Goal: Task Accomplishment & Management: Complete application form

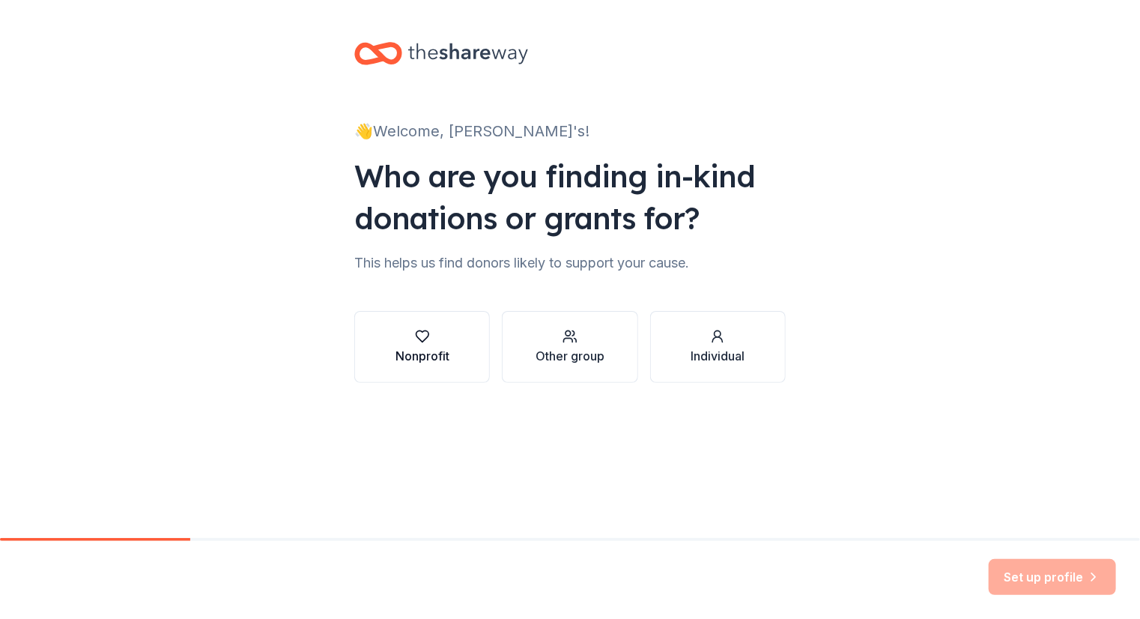
click at [428, 355] on div "Nonprofit" at bounding box center [422, 356] width 54 height 18
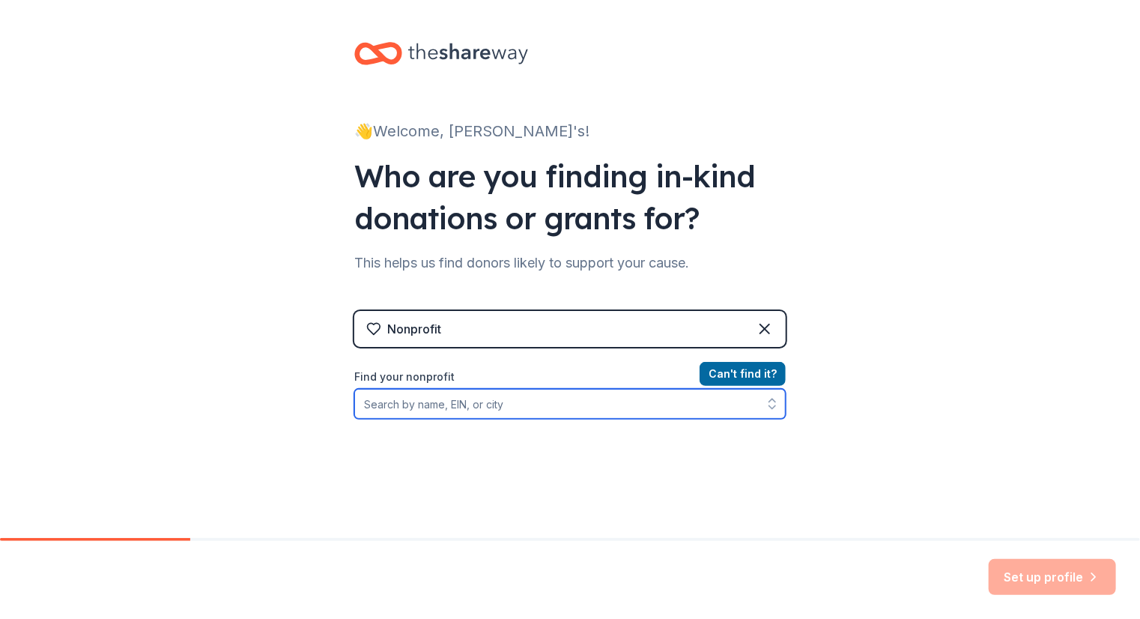
click at [602, 417] on input "Find your nonprofit" at bounding box center [569, 404] width 431 height 30
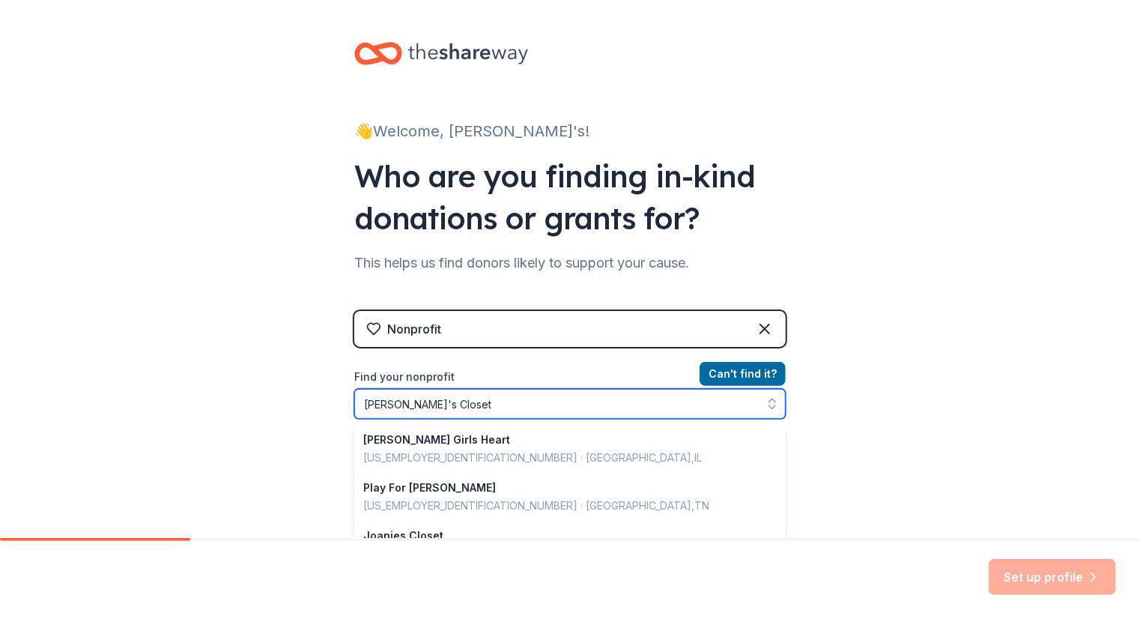
type input "[PERSON_NAME]'s Closet"
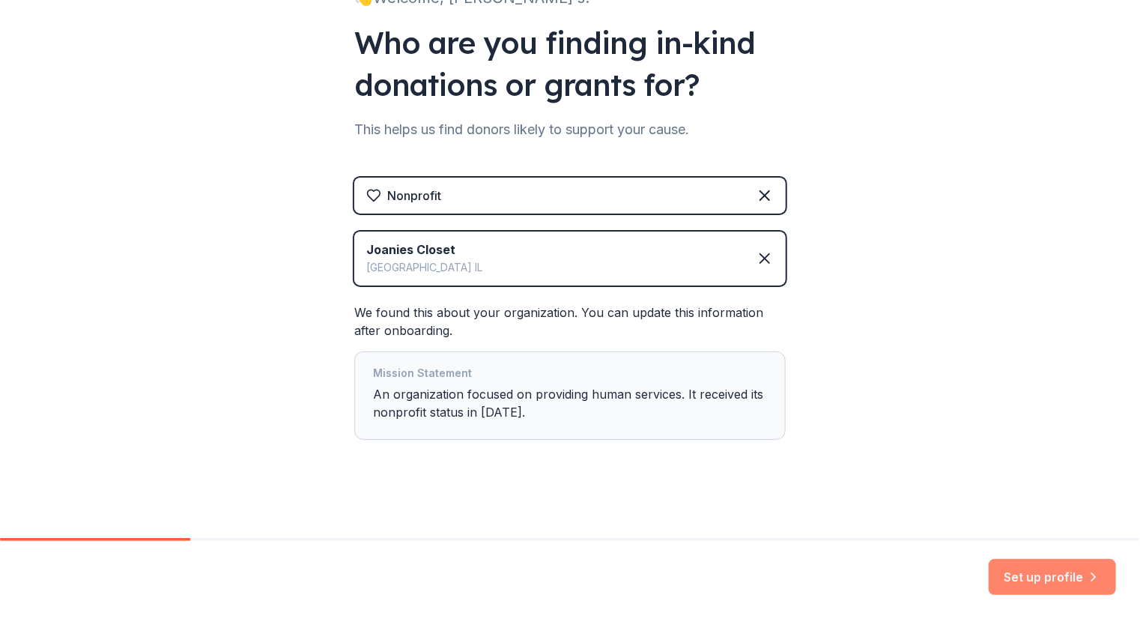
scroll to position [137, 0]
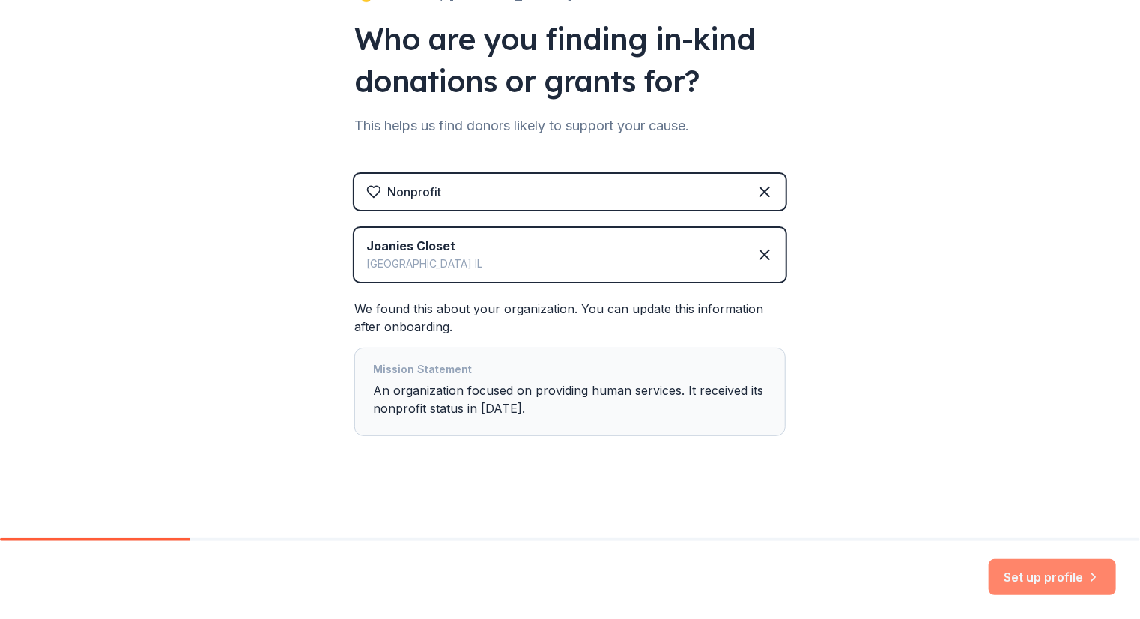
click at [1030, 577] on button "Set up profile" at bounding box center [1052, 577] width 127 height 36
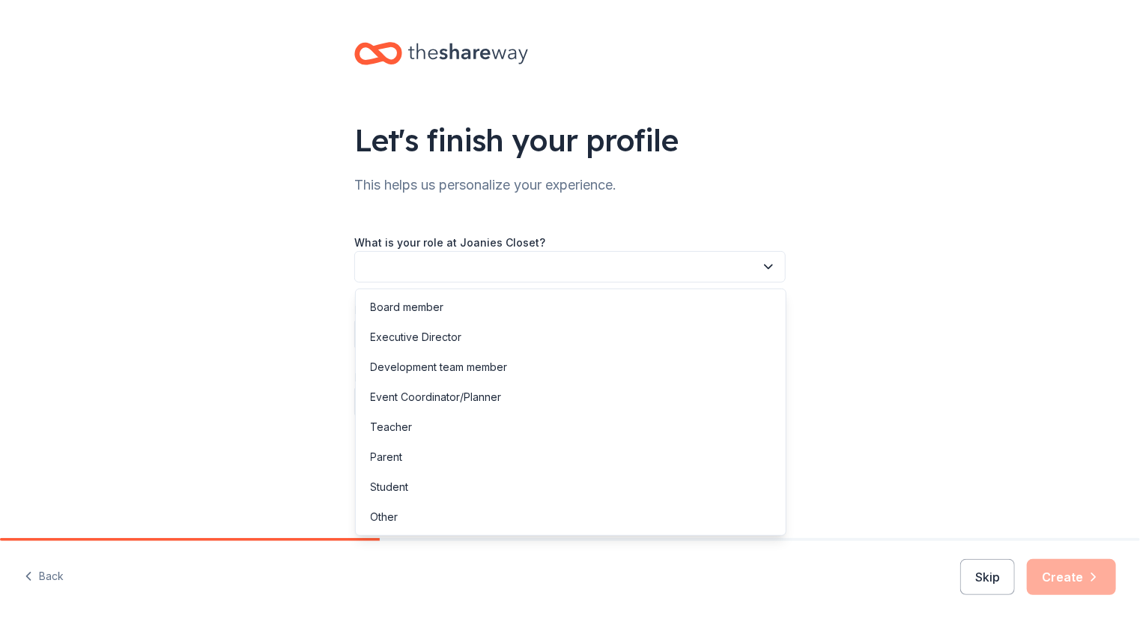
click at [770, 270] on icon "button" at bounding box center [768, 266] width 15 height 15
click at [418, 312] on div "Board member" at bounding box center [407, 307] width 73 height 18
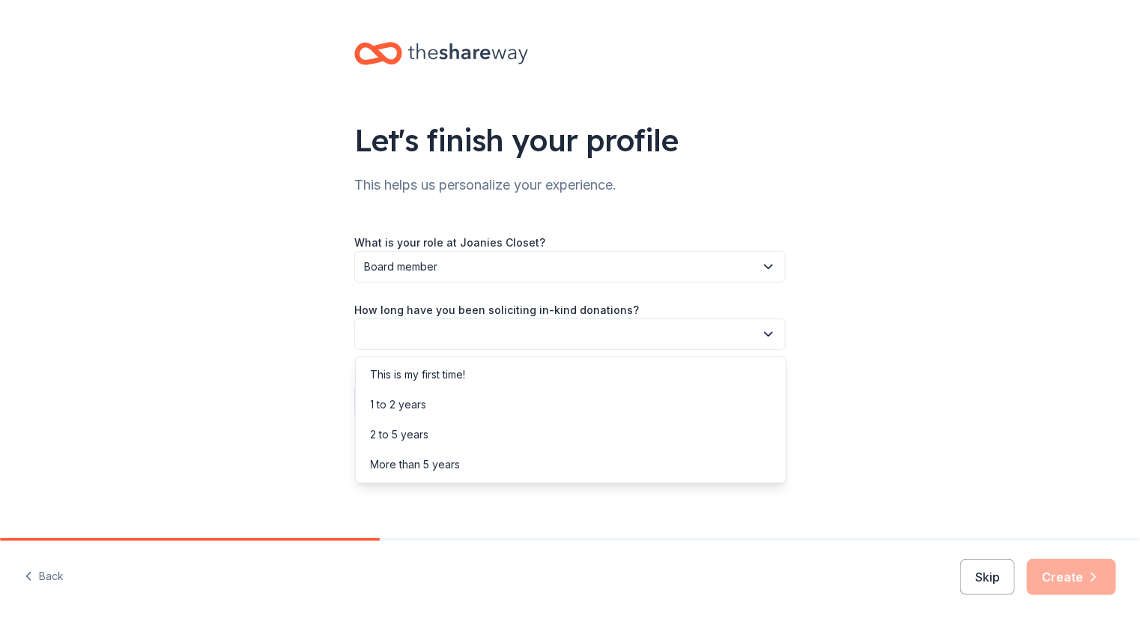
click at [772, 329] on icon "button" at bounding box center [768, 334] width 15 height 15
click at [438, 377] on div "This is my first time!" at bounding box center [418, 374] width 95 height 18
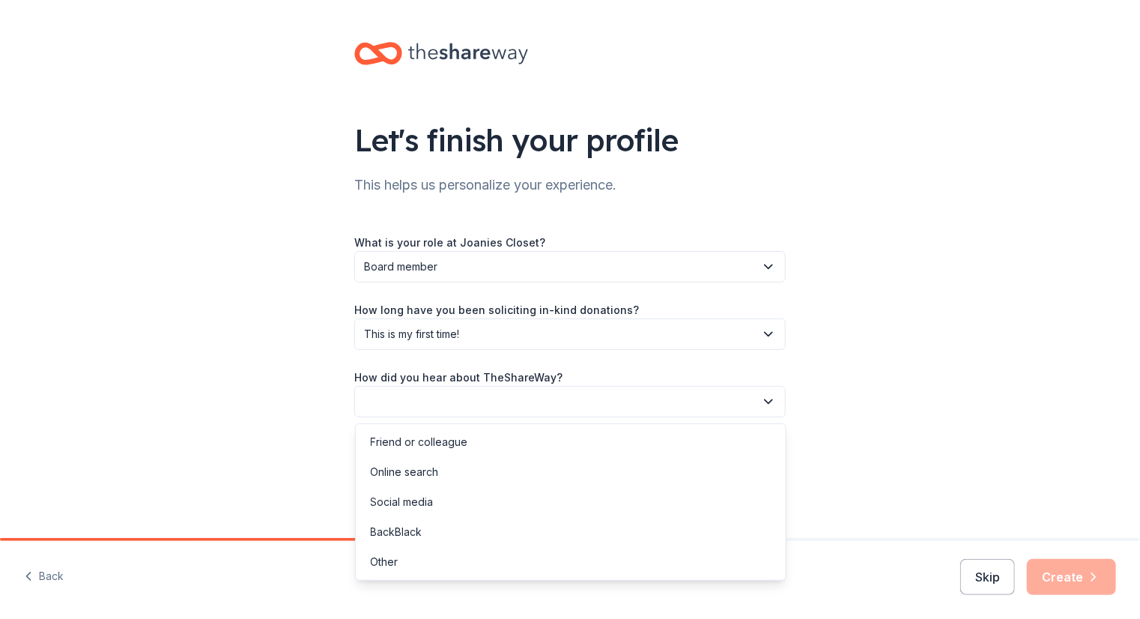
click at [773, 398] on icon "button" at bounding box center [768, 401] width 15 height 15
click at [416, 474] on div "Online search" at bounding box center [405, 472] width 68 height 18
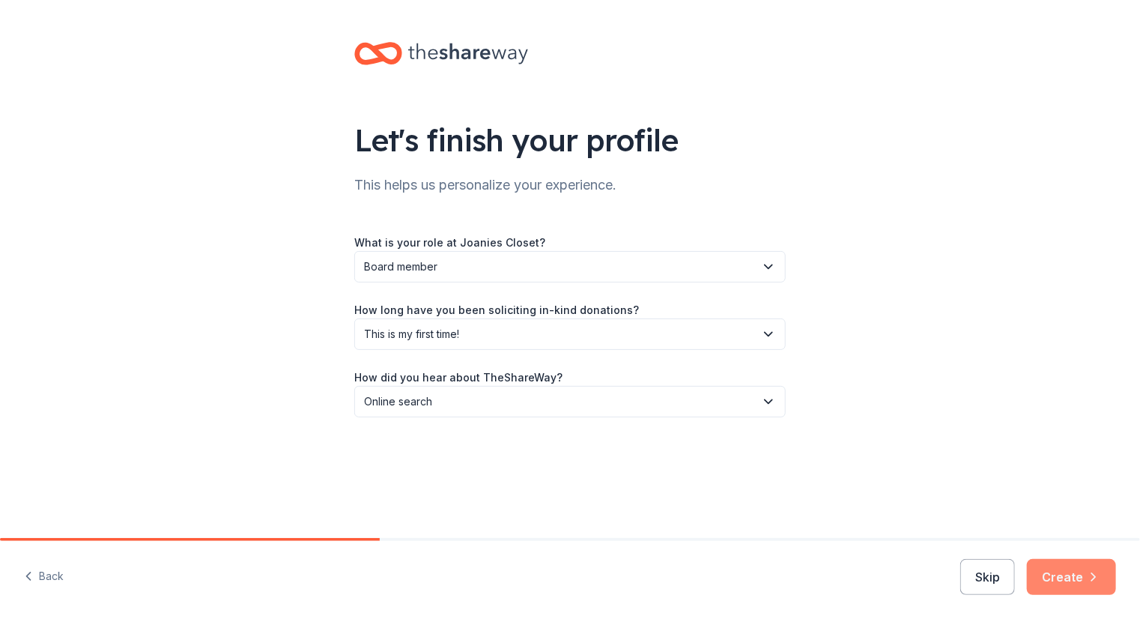
click at [1088, 579] on icon "button" at bounding box center [1093, 576] width 15 height 15
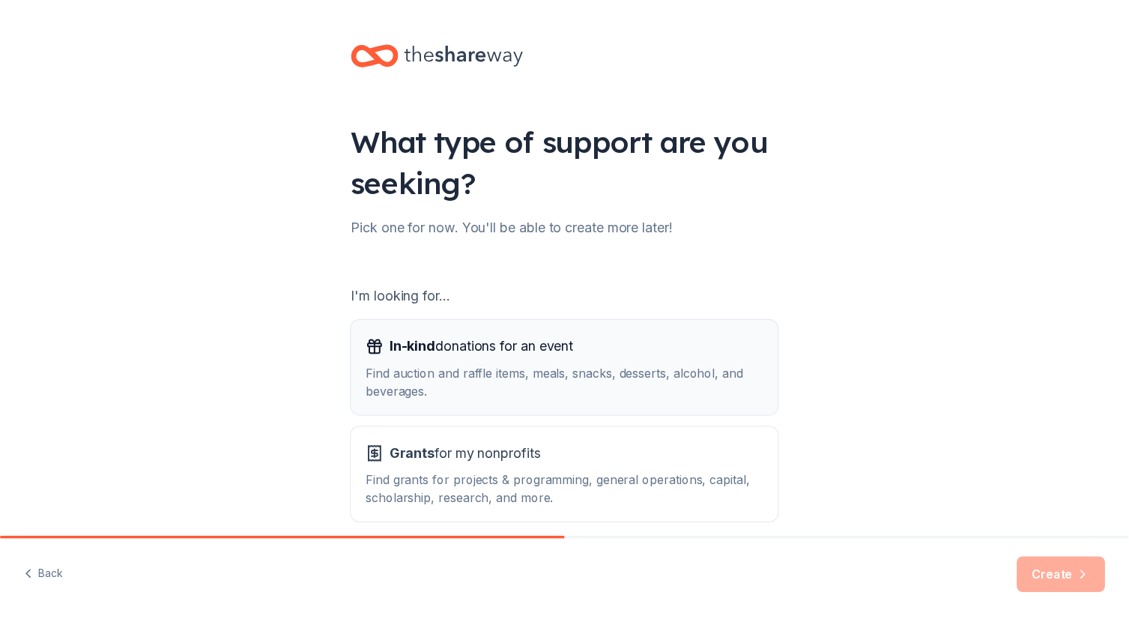
scroll to position [67, 0]
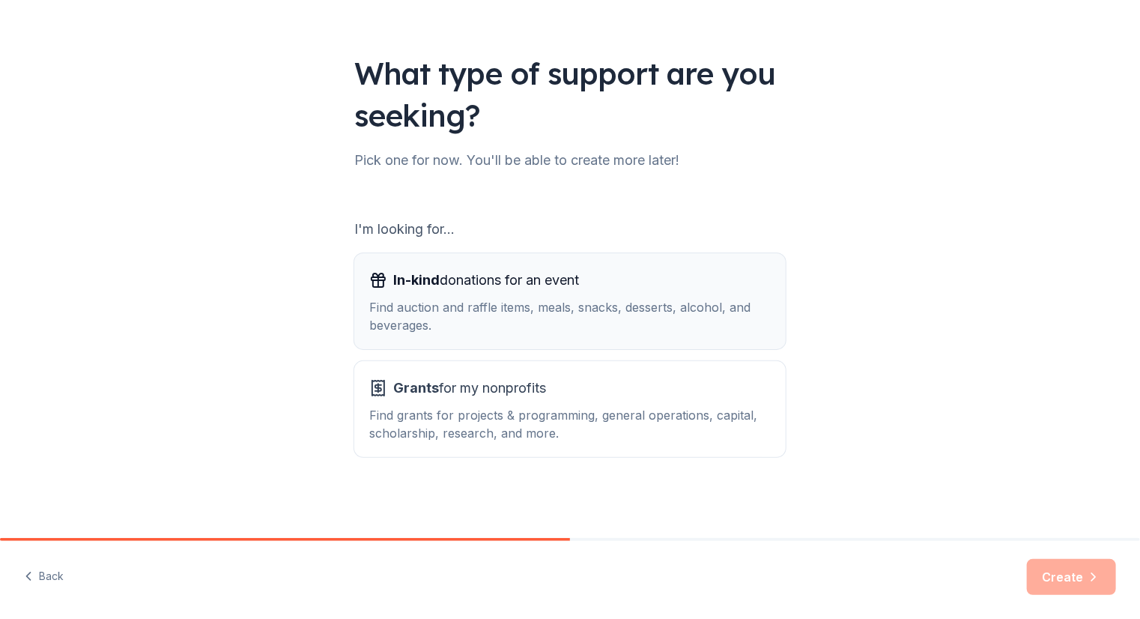
click at [560, 306] on div "Find auction and raffle items, meals, snacks, desserts, alcohol, and beverages." at bounding box center [569, 316] width 401 height 36
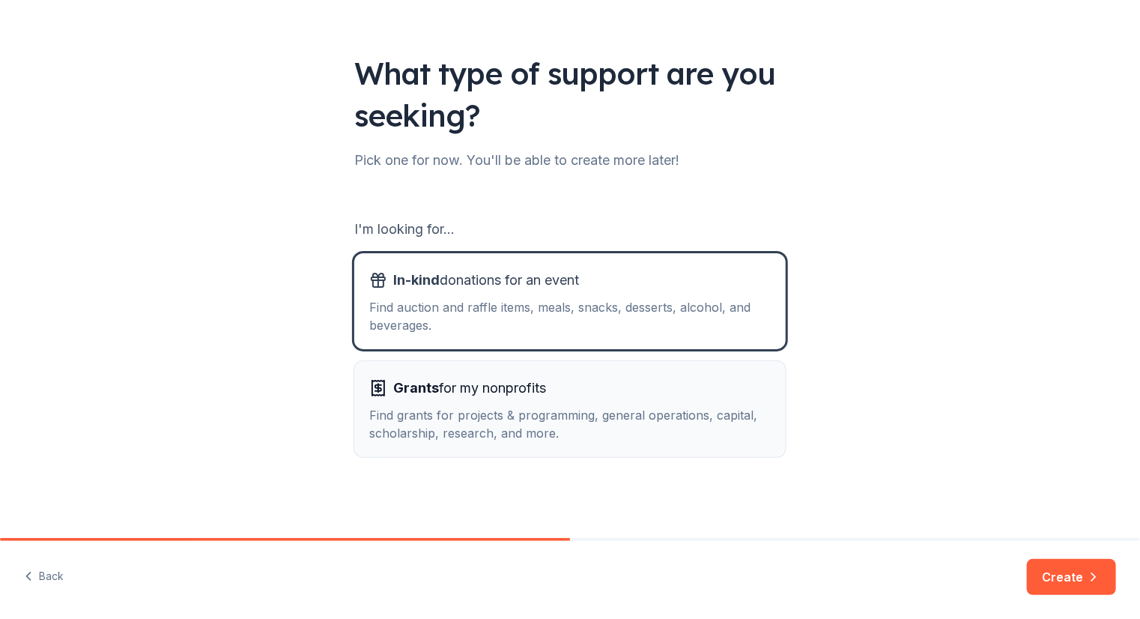
click at [546, 390] on div "Grants for my nonprofits" at bounding box center [569, 388] width 401 height 24
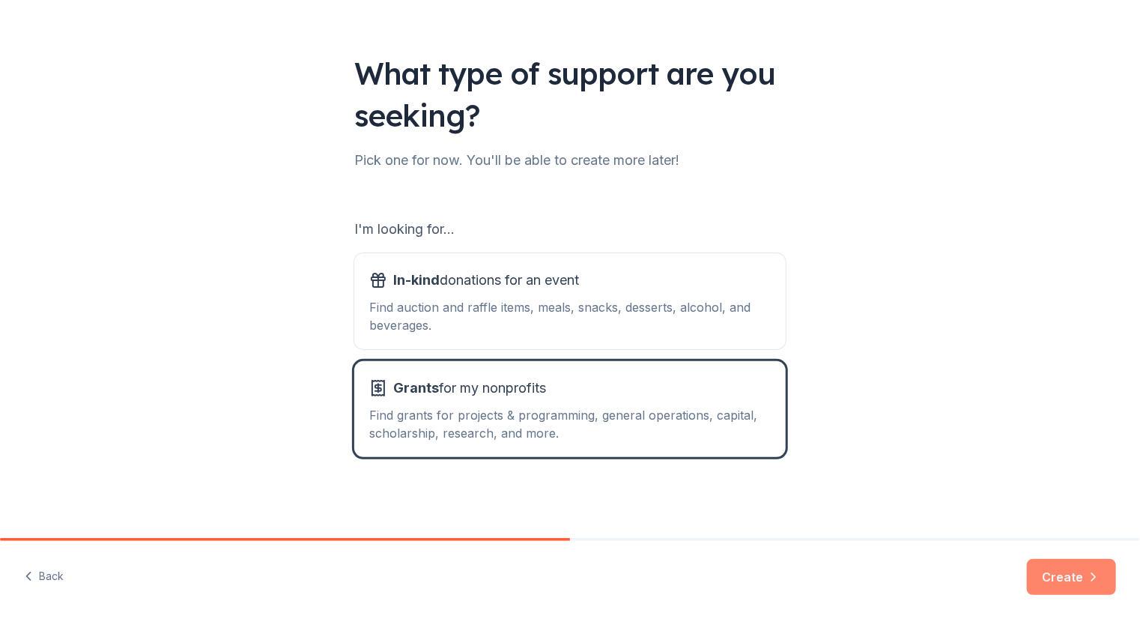
click at [1063, 573] on button "Create" at bounding box center [1071, 577] width 89 height 36
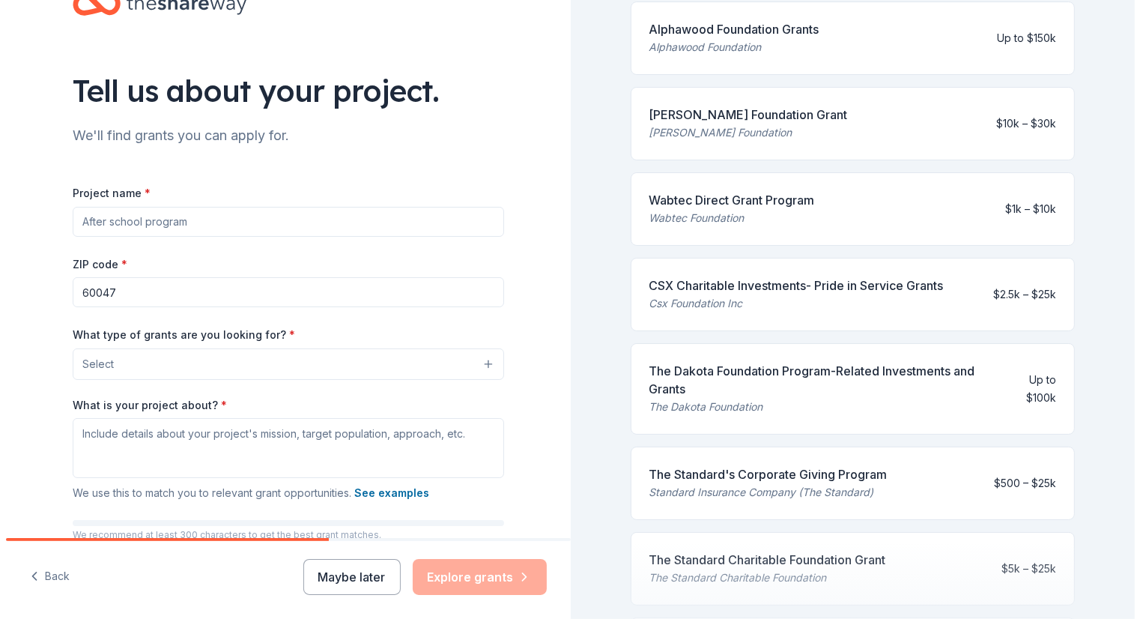
scroll to position [75, 0]
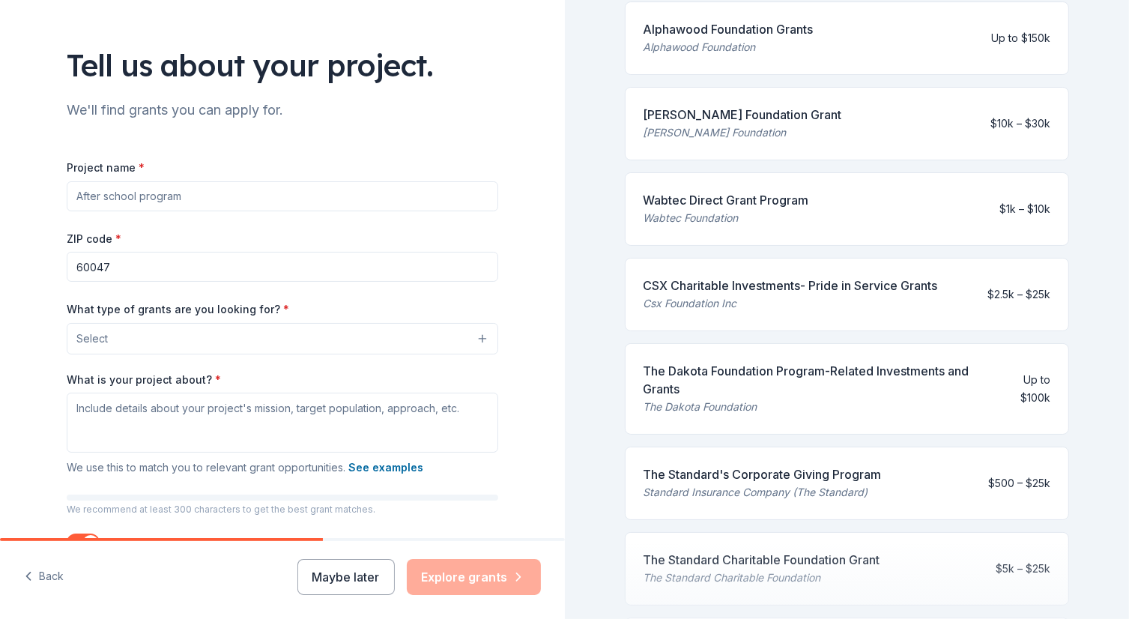
click at [177, 191] on input "Project name *" at bounding box center [282, 196] width 431 height 30
type input "[PERSON_NAME]'s Closet"
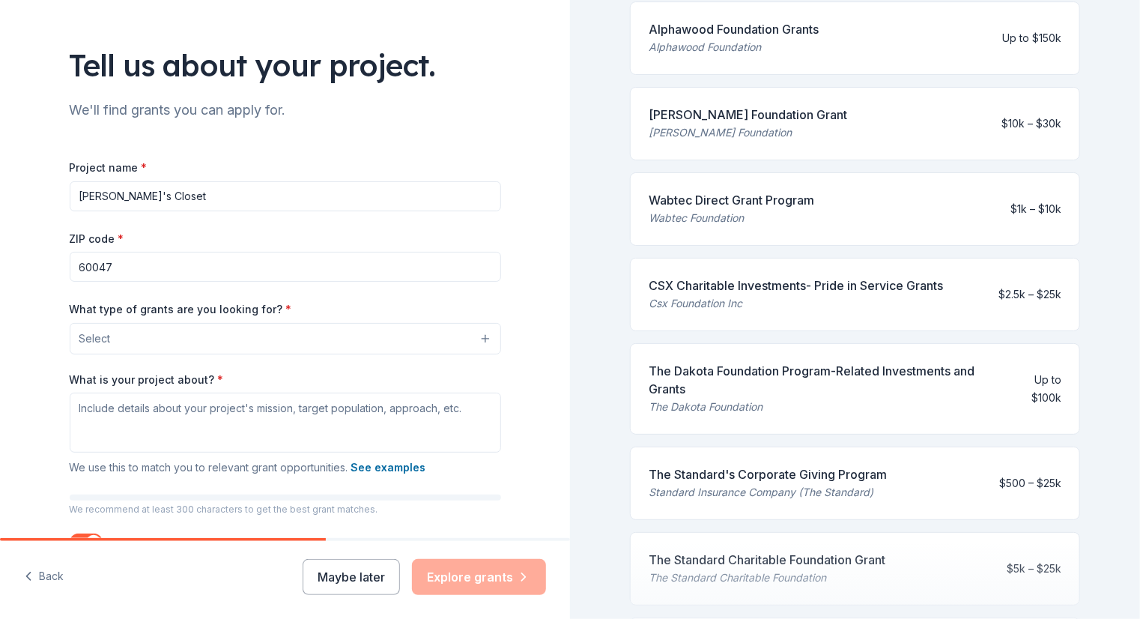
click at [207, 340] on button "Select" at bounding box center [285, 338] width 431 height 31
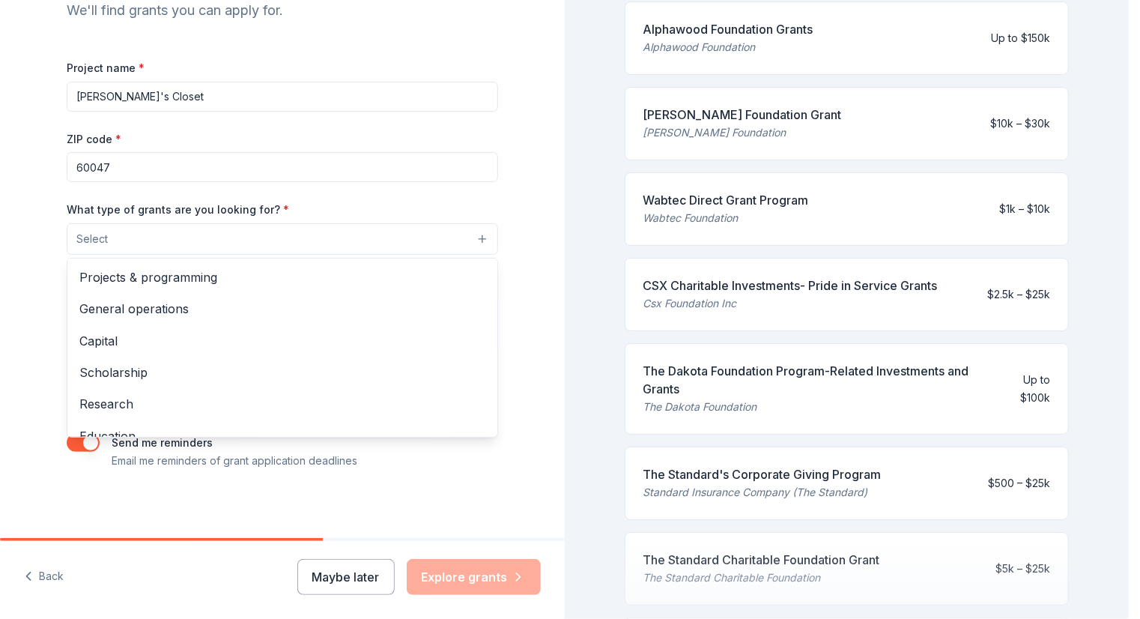
scroll to position [179, 0]
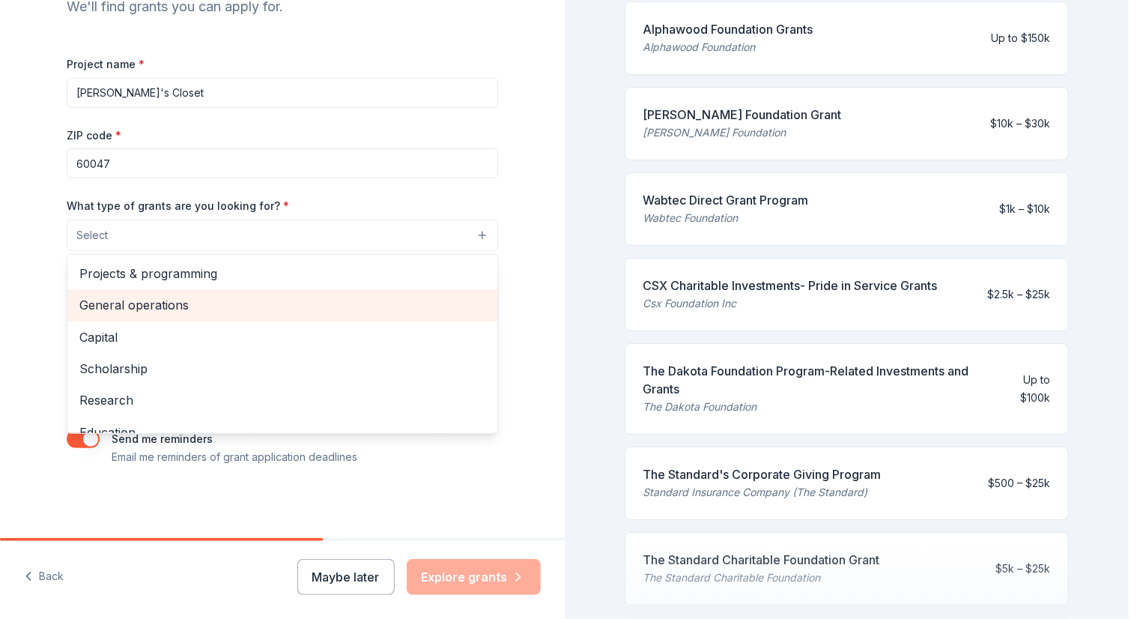
click at [153, 301] on span "General operations" at bounding box center [282, 304] width 406 height 19
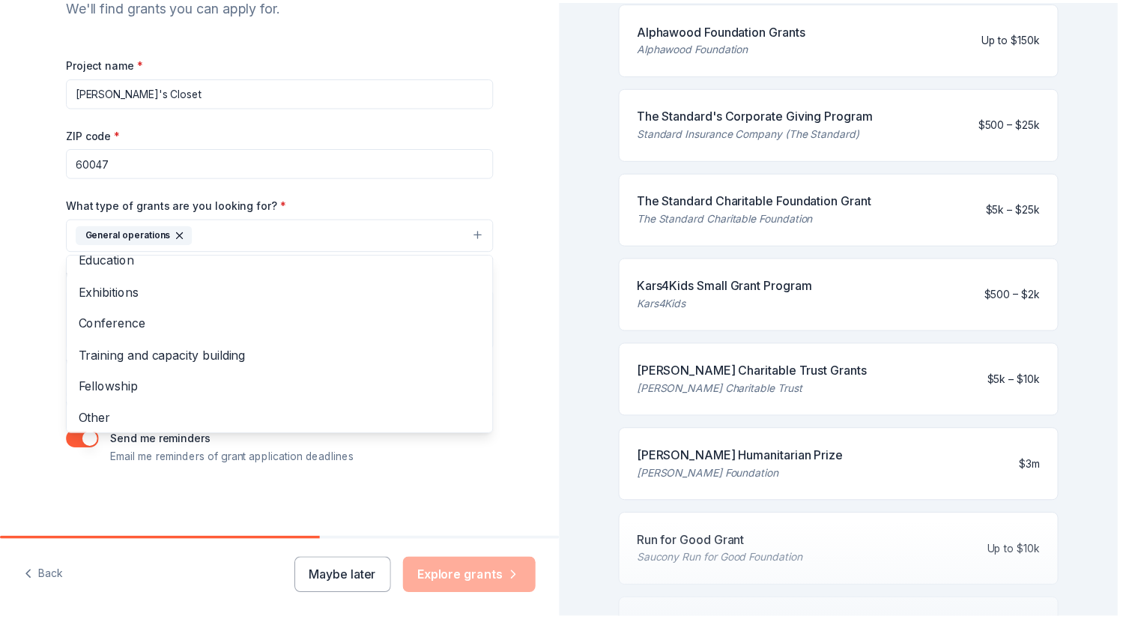
scroll to position [145, 0]
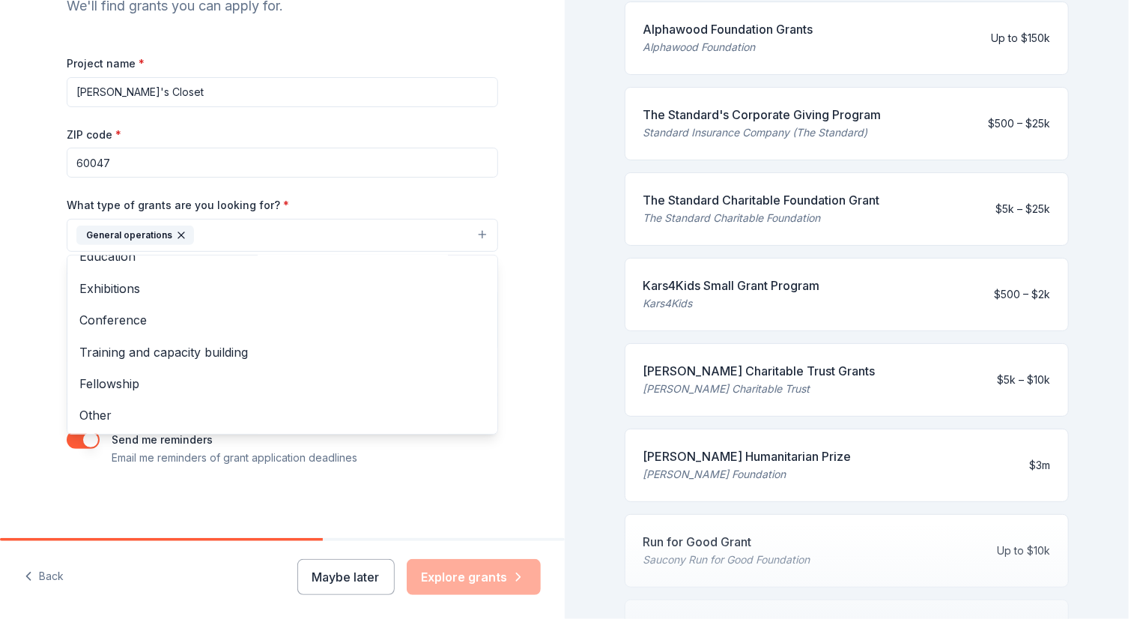
click at [394, 95] on div "Project name * [PERSON_NAME]'s Closet ZIP code * 60047 What type of grants are …" at bounding box center [282, 260] width 431 height 413
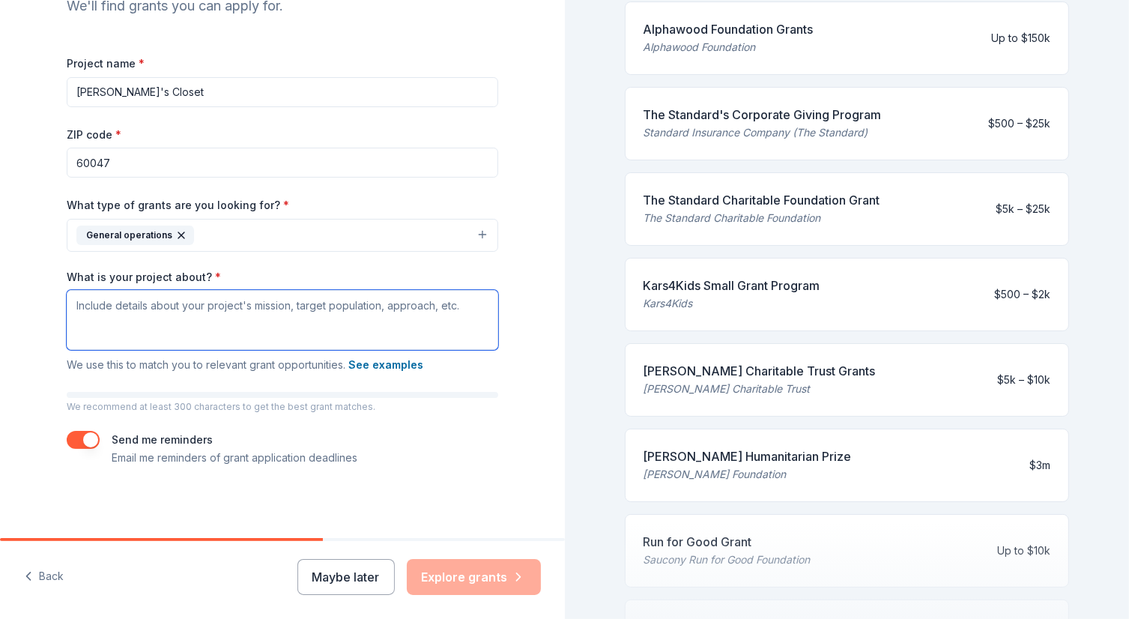
click at [195, 300] on textarea "What is your project about? *" at bounding box center [282, 320] width 431 height 60
paste textarea "[PERSON_NAME]’s Closet is a not-for-profit 501(c)(3) that serves under-resource…"
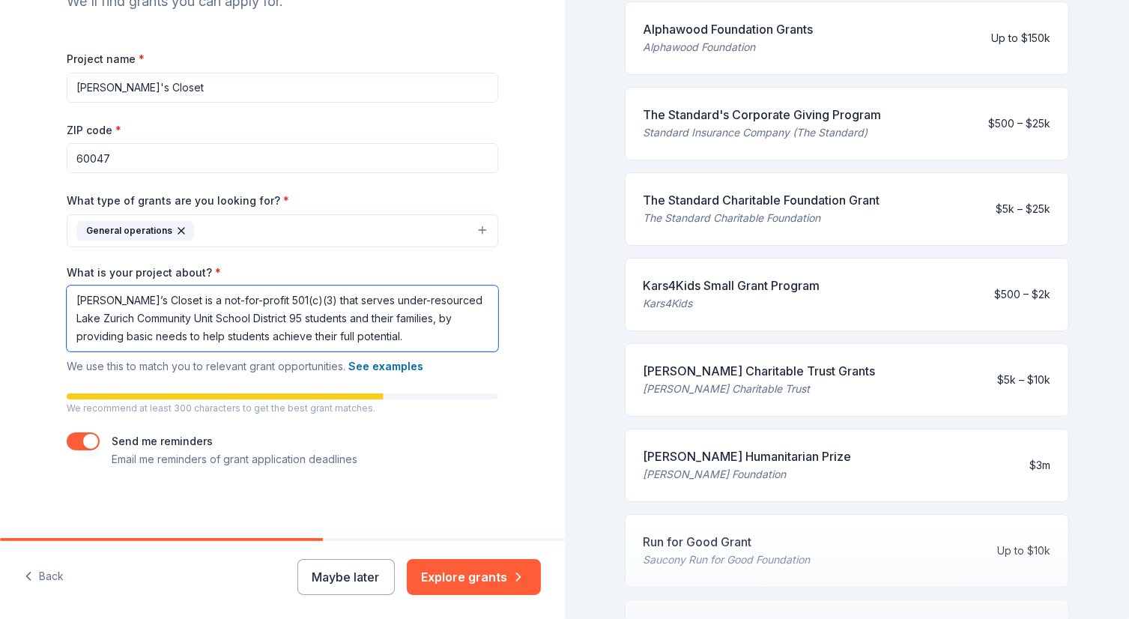
scroll to position [186, 0]
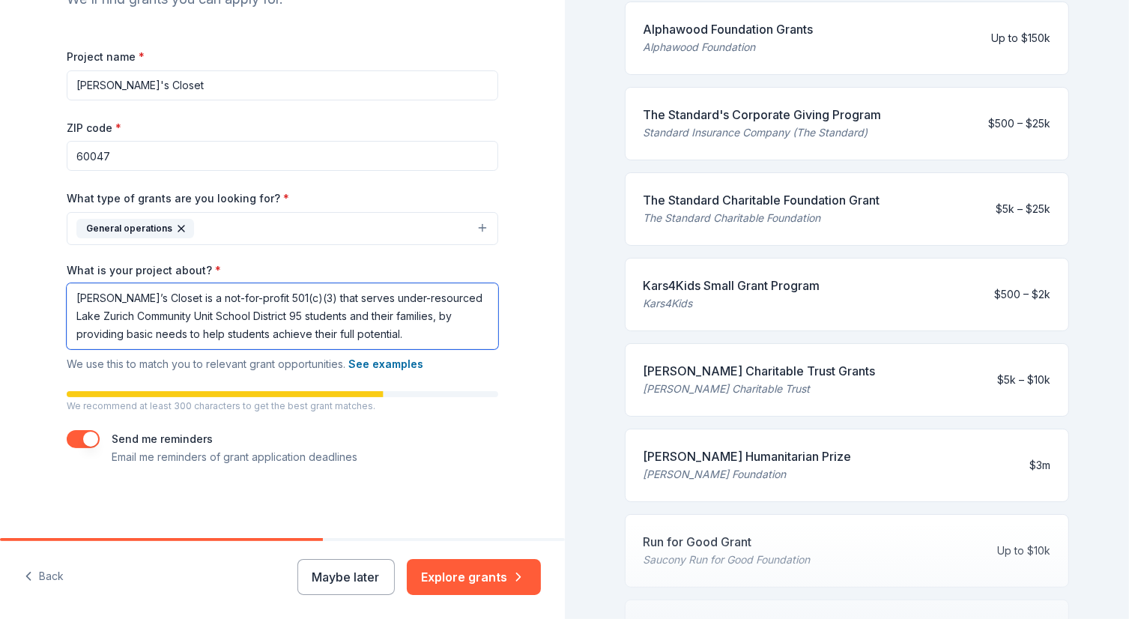
click at [183, 331] on textarea "[PERSON_NAME]’s Closet is a not-for-profit 501(c)(3) that serves under-resource…" at bounding box center [282, 316] width 431 height 66
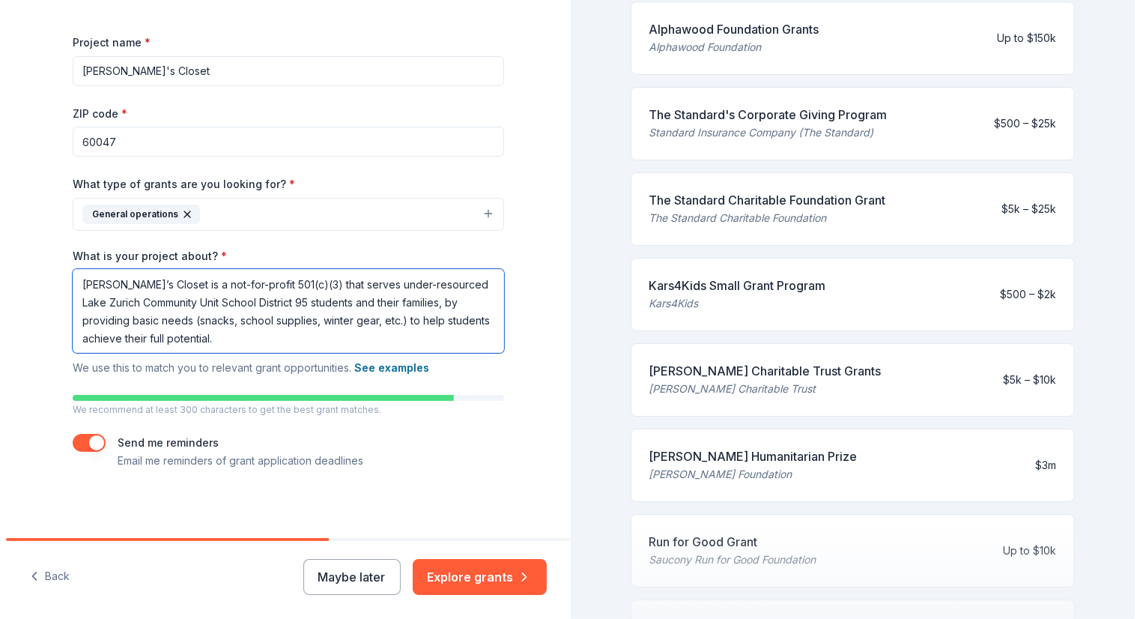
scroll to position [204, 0]
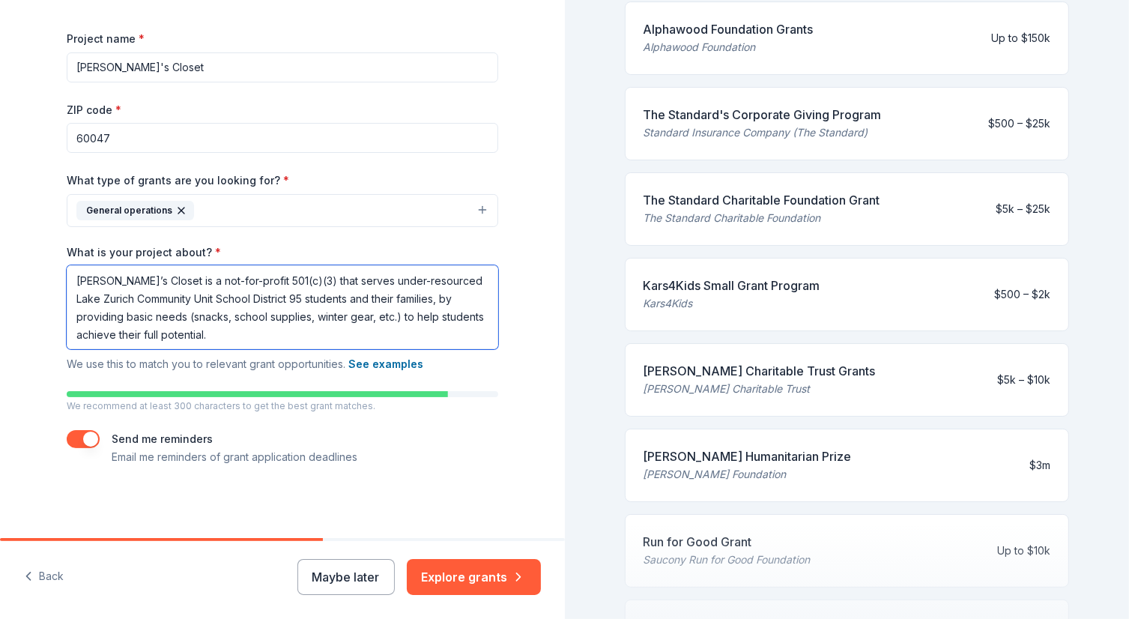
type textarea "[PERSON_NAME]’s Closet is a not-for-profit 501(c)(3) that serves under-resource…"
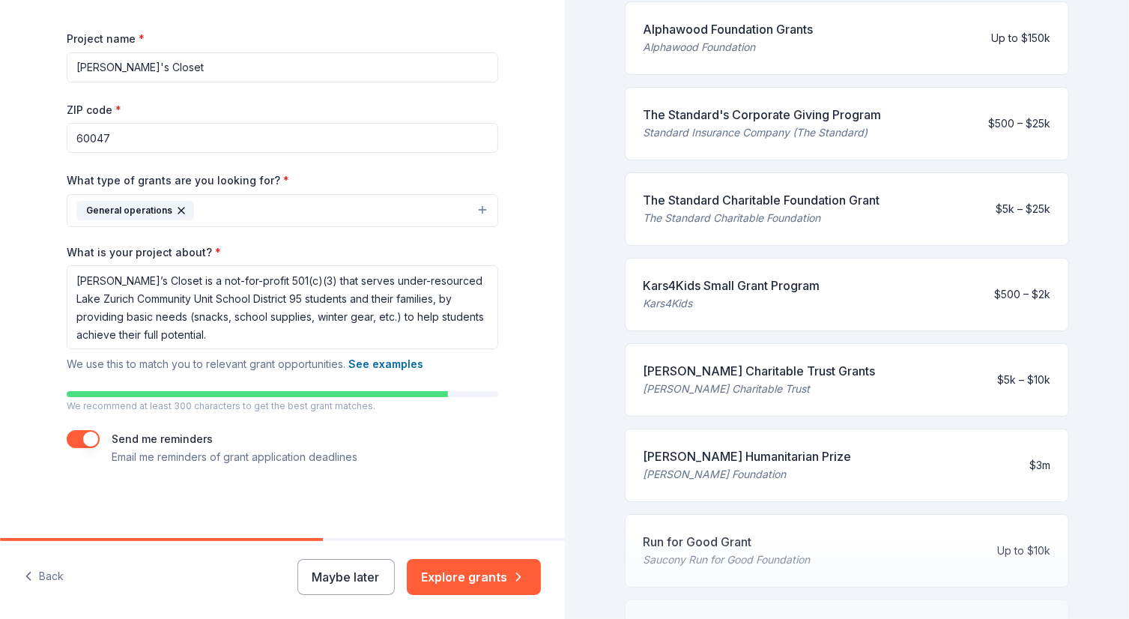
click at [82, 439] on button "button" at bounding box center [83, 439] width 33 height 18
click at [475, 573] on button "Explore grants" at bounding box center [474, 577] width 134 height 36
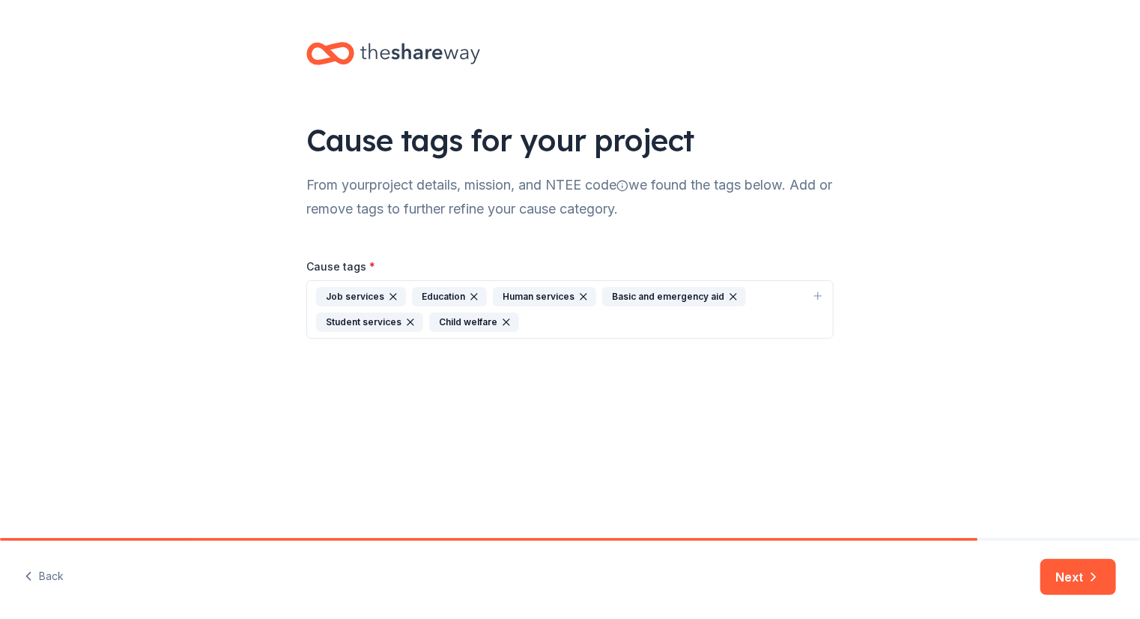
click at [387, 297] on icon "button" at bounding box center [393, 297] width 12 height 12
click at [374, 293] on icon "button" at bounding box center [378, 297] width 12 height 12
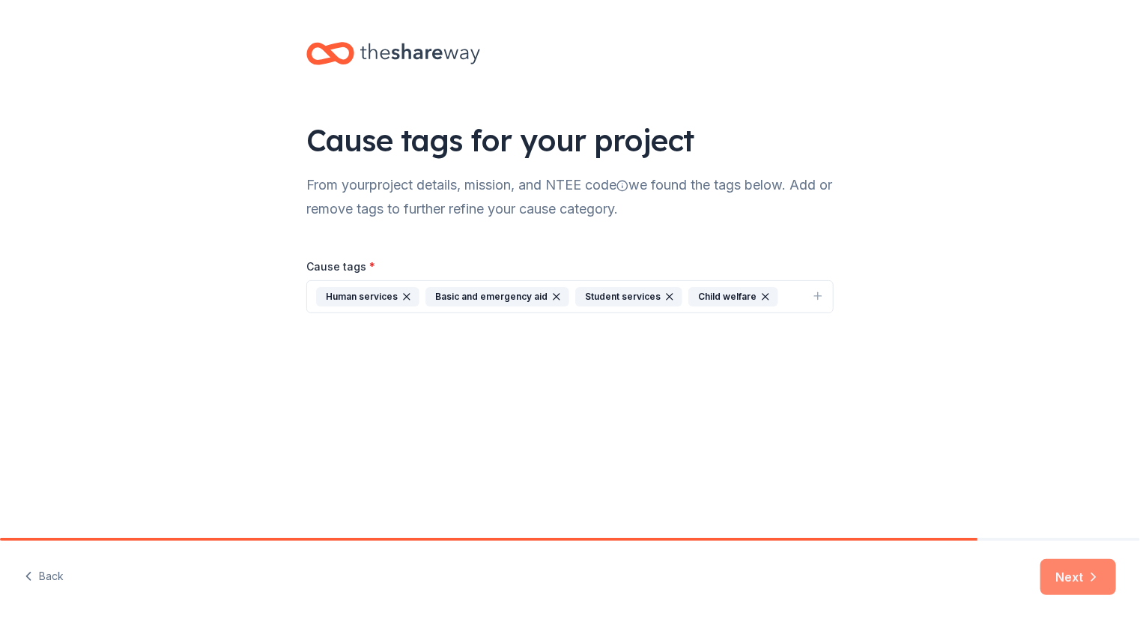
click at [1077, 577] on button "Next" at bounding box center [1078, 577] width 76 height 36
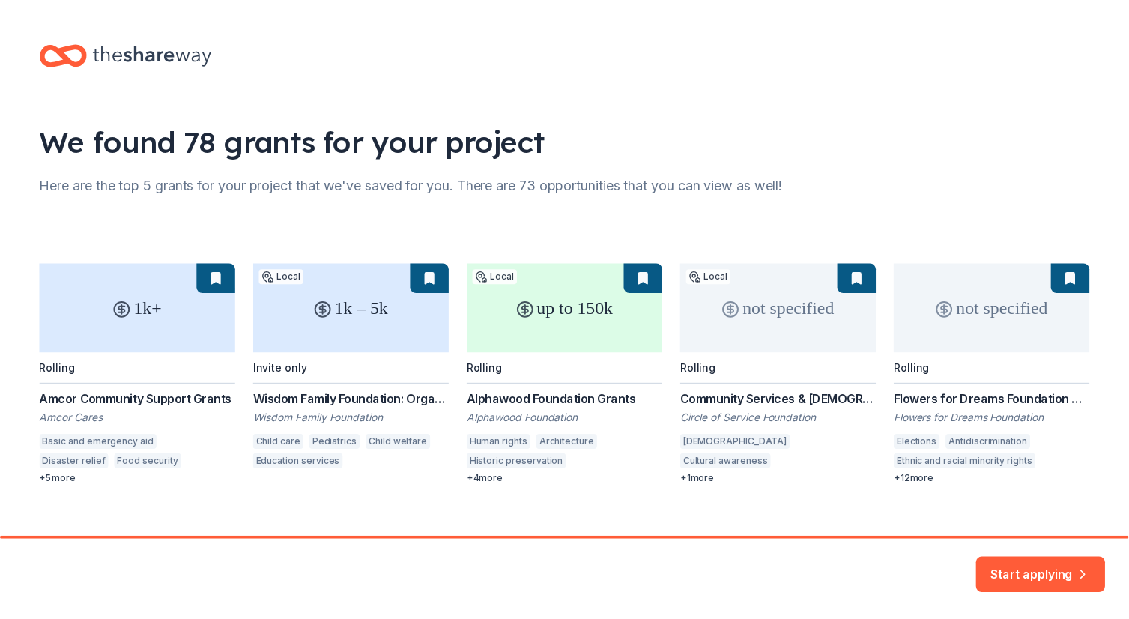
scroll to position [21, 0]
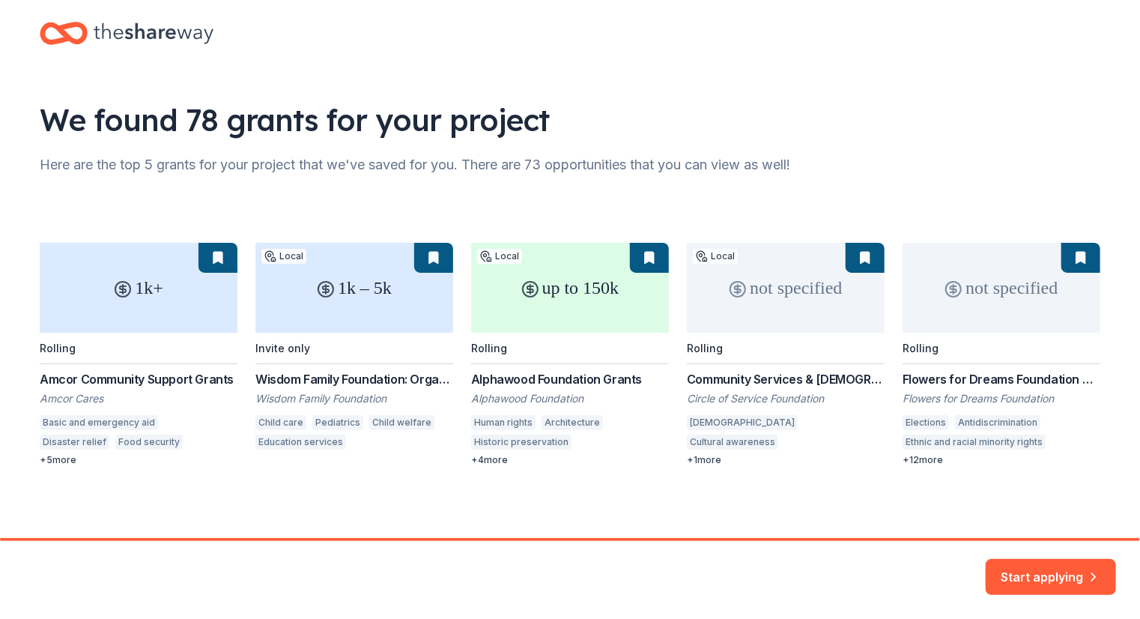
click at [914, 458] on div "1k+ Rolling Amcor Community Support Grants Amcor Cares Basic and emergency aid …" at bounding box center [570, 354] width 1060 height 223
click at [1054, 570] on button "Start applying" at bounding box center [1051, 568] width 130 height 36
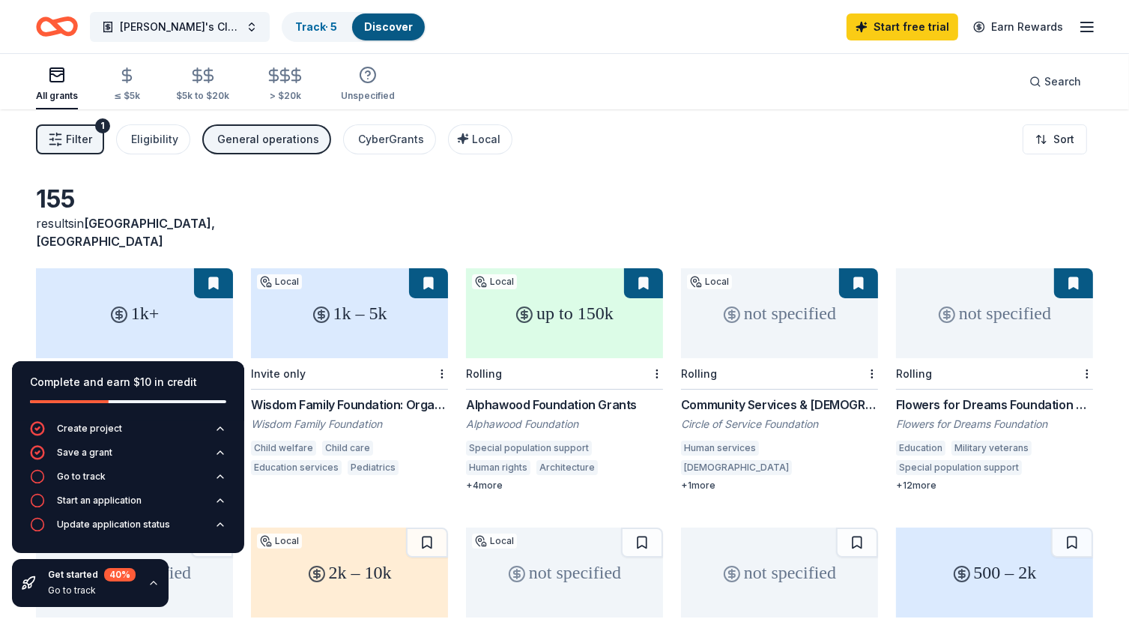
click at [296, 212] on div "155 results in [GEOGRAPHIC_DATA], [GEOGRAPHIC_DATA]" at bounding box center [564, 217] width 1057 height 66
click at [1076, 24] on div "Start free trial Earn Rewards" at bounding box center [970, 26] width 249 height 35
click at [1088, 29] on icon "button" at bounding box center [1087, 27] width 18 height 18
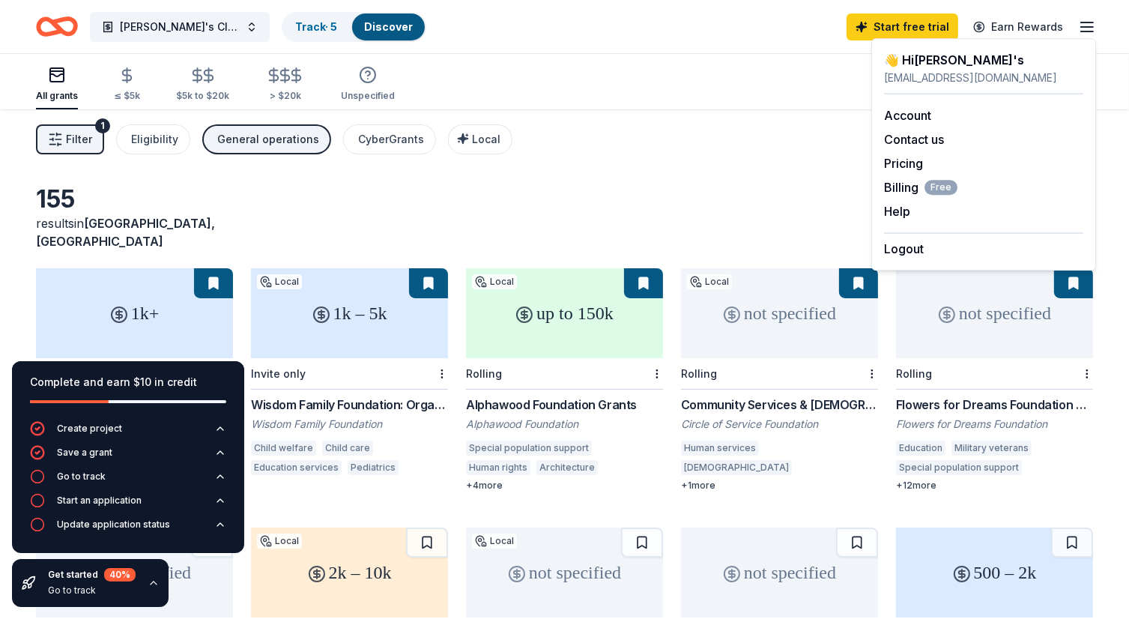
click at [682, 176] on div "155 results in [GEOGRAPHIC_DATA], [GEOGRAPHIC_DATA] 1k+ Rolling Amcor Community…" at bounding box center [564, 489] width 1129 height 761
